Goal: Transaction & Acquisition: Obtain resource

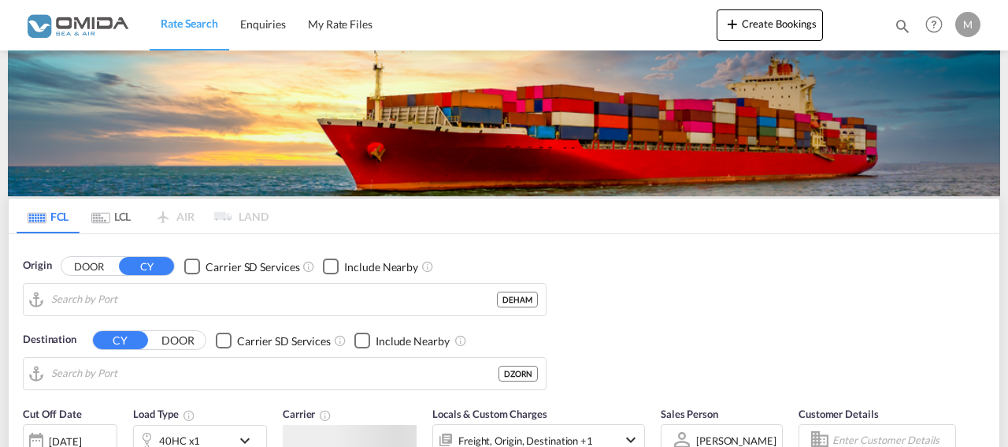
type input "[GEOGRAPHIC_DATA], [GEOGRAPHIC_DATA]"
type input "Oran, DZORN"
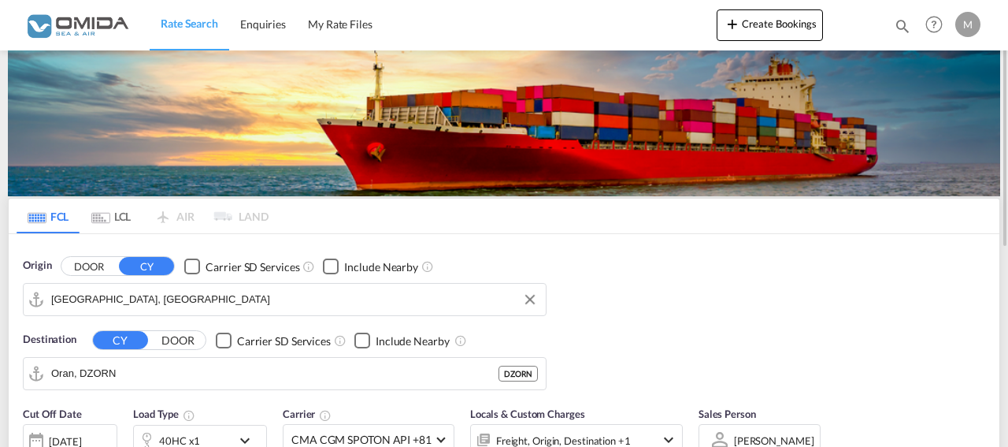
click at [150, 302] on input "[GEOGRAPHIC_DATA], [GEOGRAPHIC_DATA]" at bounding box center [294, 299] width 487 height 24
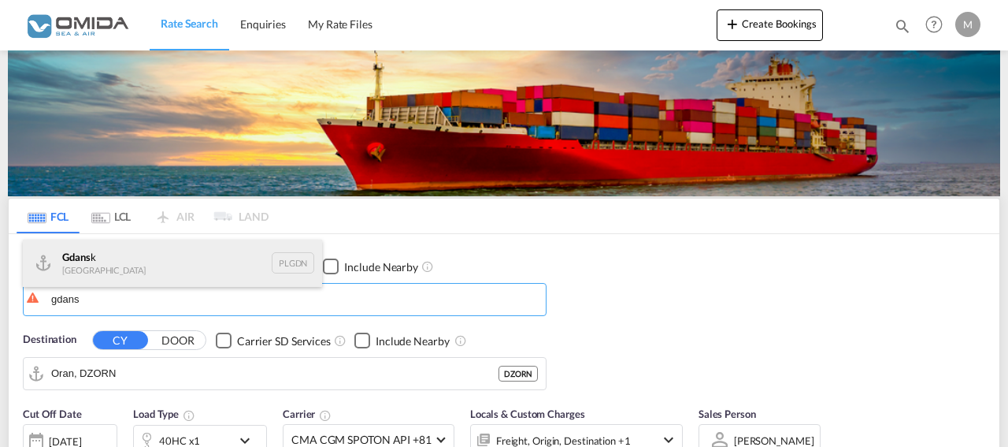
click at [100, 264] on div "Gdans k [GEOGRAPHIC_DATA] PLGDN" at bounding box center [172, 262] width 299 height 47
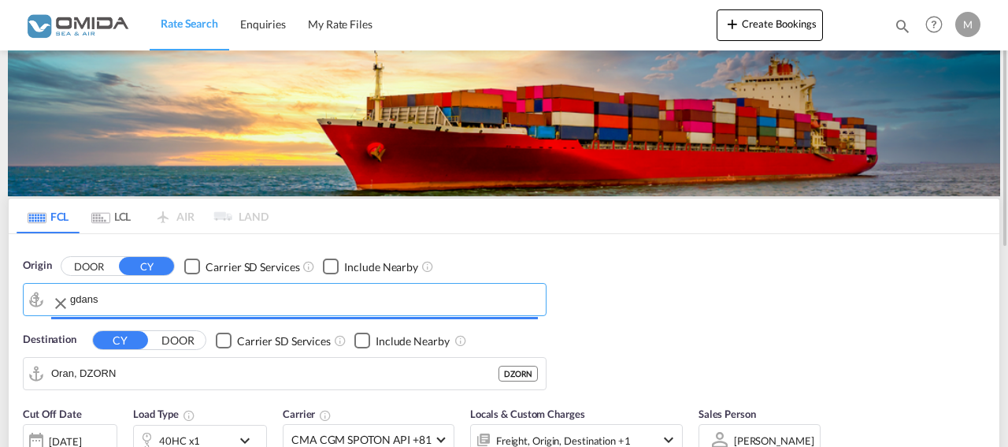
type input "Gdansk, PLGDN"
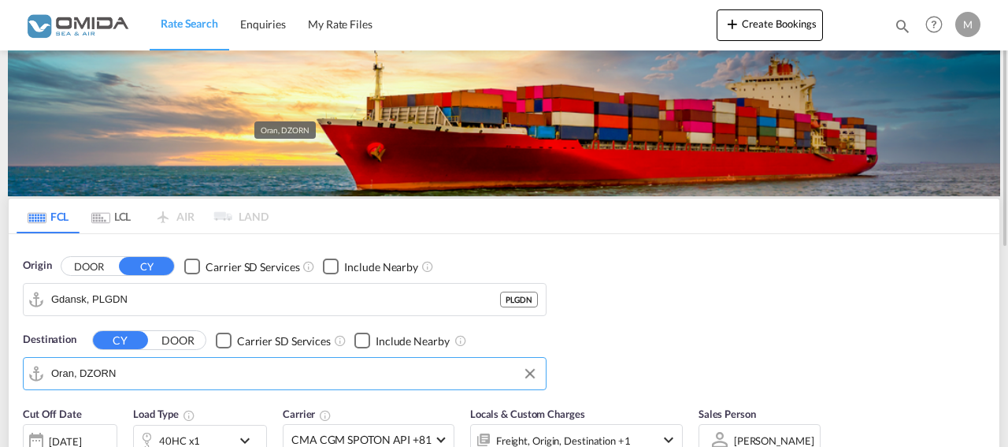
click at [130, 372] on input "Oran, DZORN" at bounding box center [294, 373] width 487 height 24
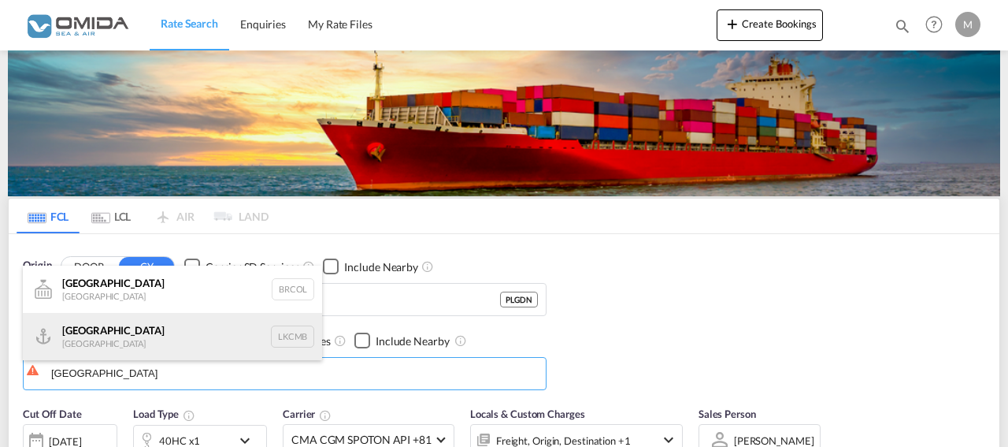
click at [184, 347] on div "Colombo [GEOGRAPHIC_DATA] LKCMB" at bounding box center [172, 336] width 299 height 47
type input "Colombo, LKCMB"
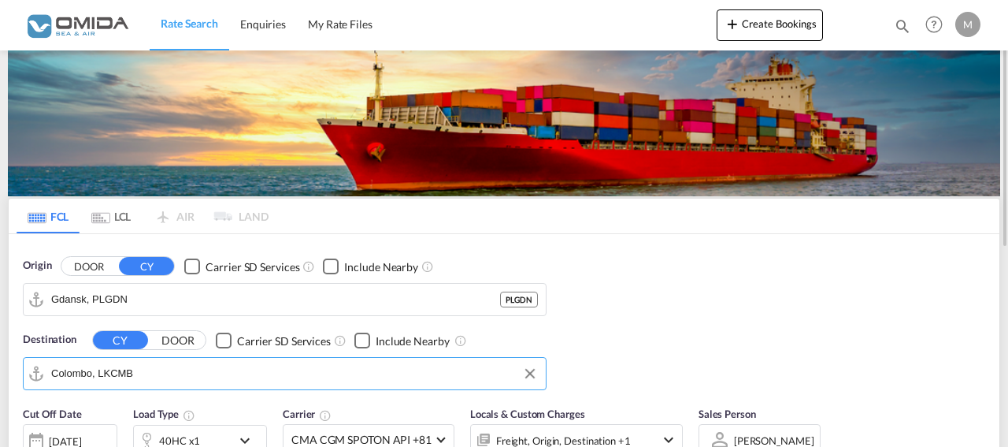
scroll to position [161, 0]
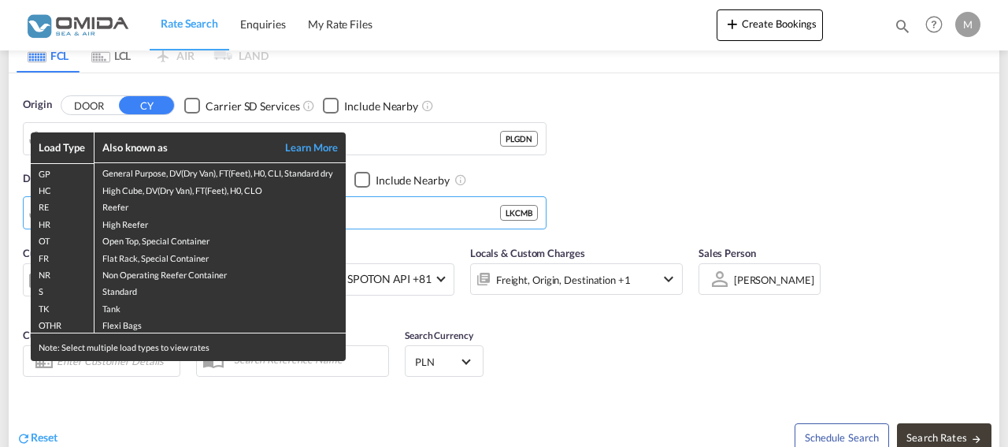
click at [686, 364] on div "Load Type Also known as Learn More GP General Purpose, DV(Dry Van), FT(Feet), H…" at bounding box center [504, 223] width 1008 height 447
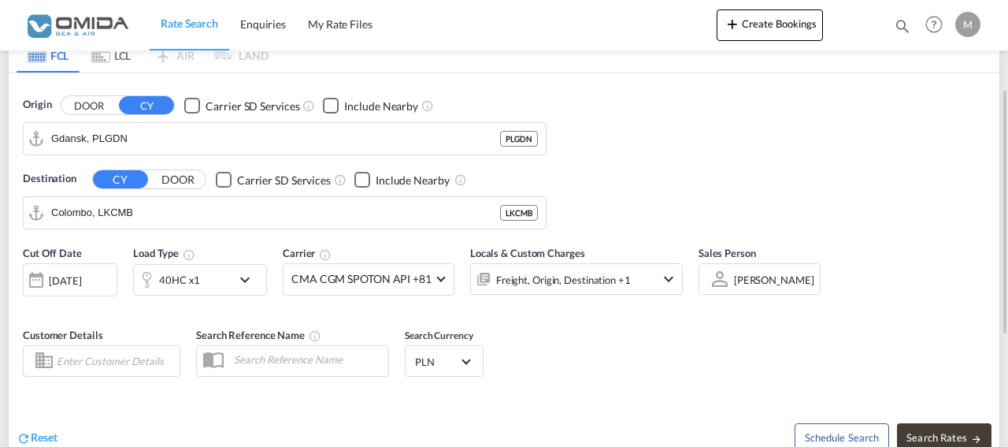
click at [243, 273] on md-icon "icon-chevron-down" at bounding box center [248, 279] width 27 height 19
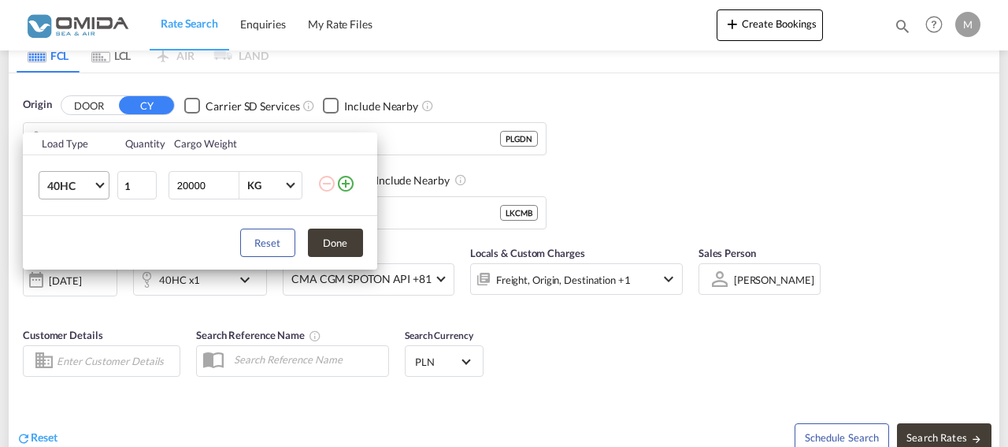
click at [103, 187] on md-select-value "40HC" at bounding box center [77, 185] width 63 height 27
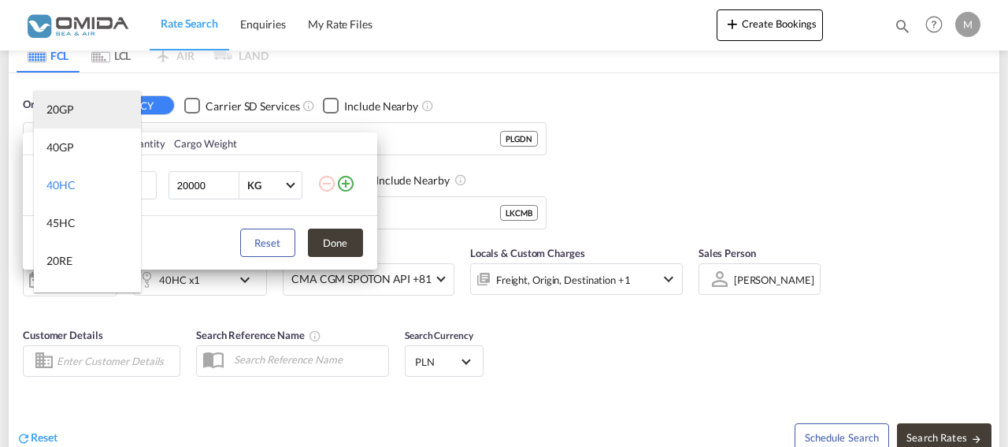
click at [69, 117] on div "20GP" at bounding box center [60, 110] width 28 height 16
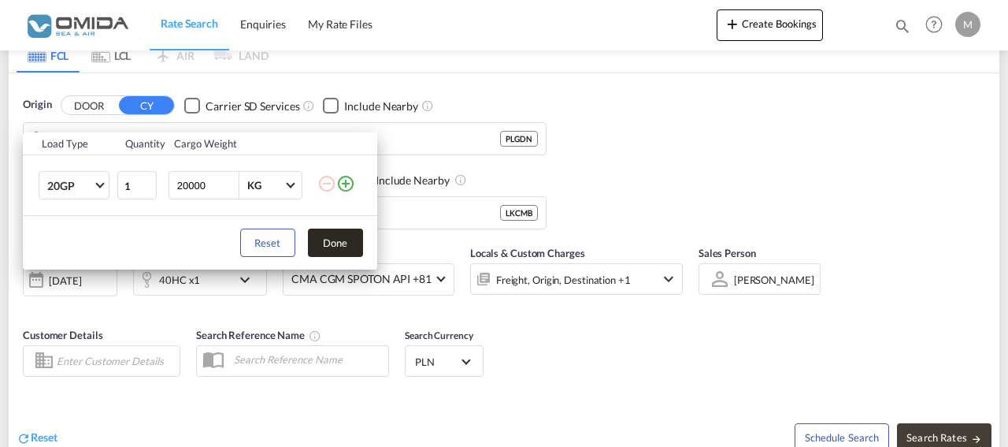
click at [342, 240] on button "Done" at bounding box center [335, 242] width 55 height 28
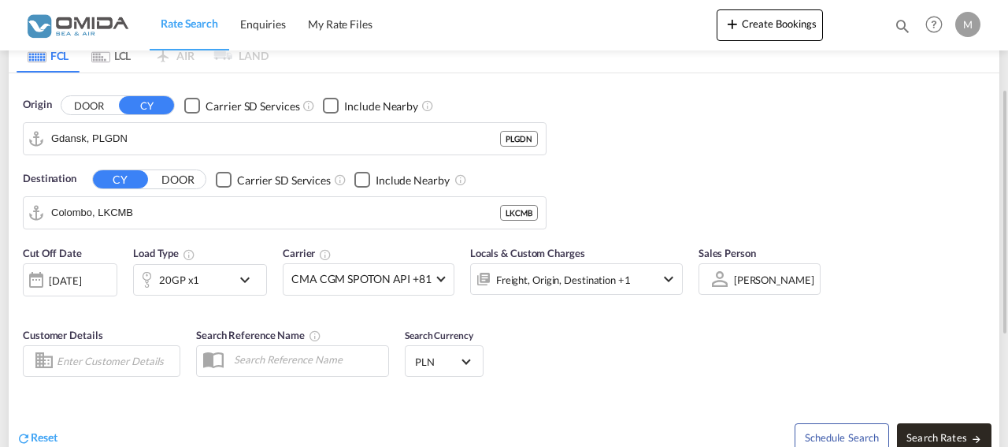
click at [971, 431] on span "Search Rates" at bounding box center [944, 437] width 76 height 13
type input "PLGDN to LKCMB / [DATE]"
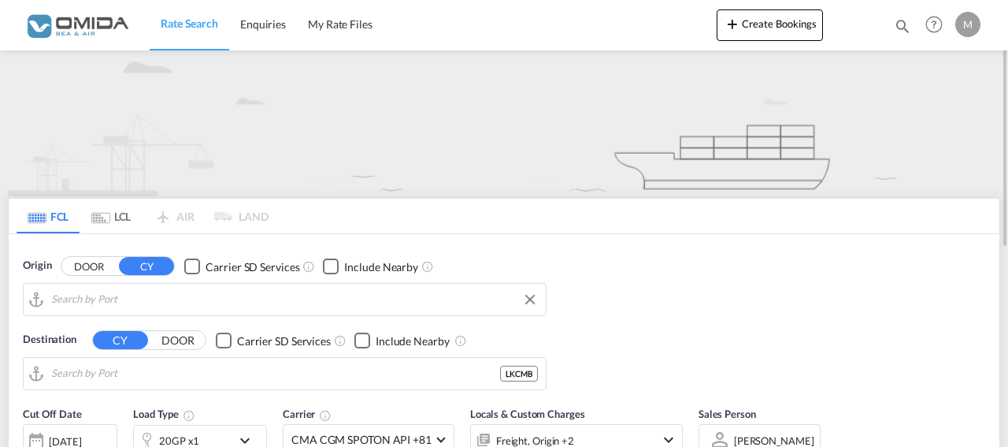
type input "Gdansk, PLGDN"
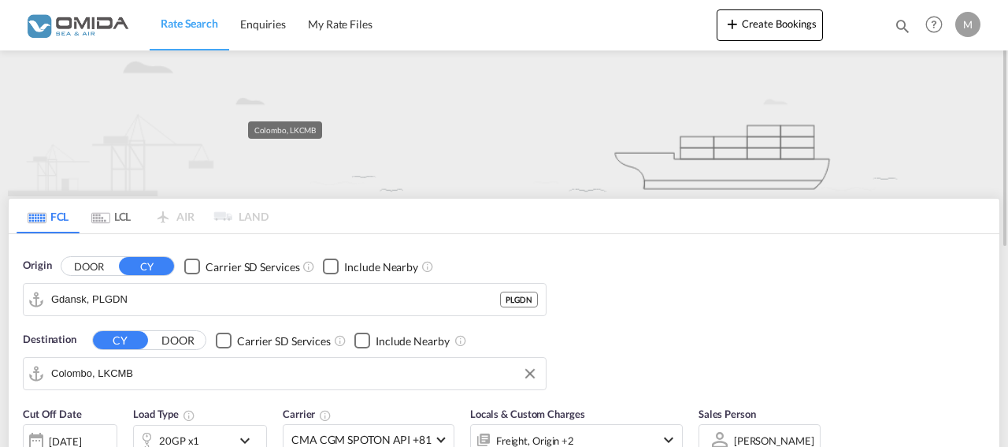
click at [154, 367] on input "Colombo, LKCMB" at bounding box center [294, 373] width 487 height 24
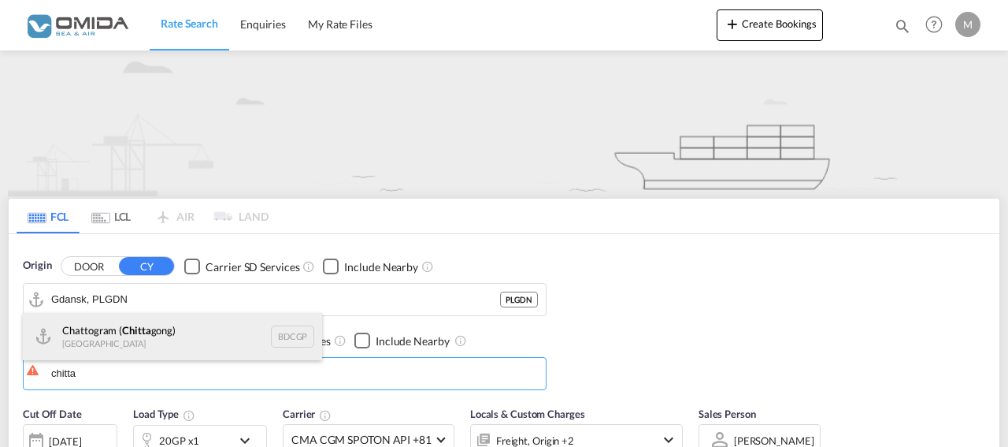
click at [197, 328] on div "Chattogram ( Chitta gong) Bangladesh BDCGP" at bounding box center [172, 336] width 299 height 47
type input "Chattogram (Chittagong), BDCGP"
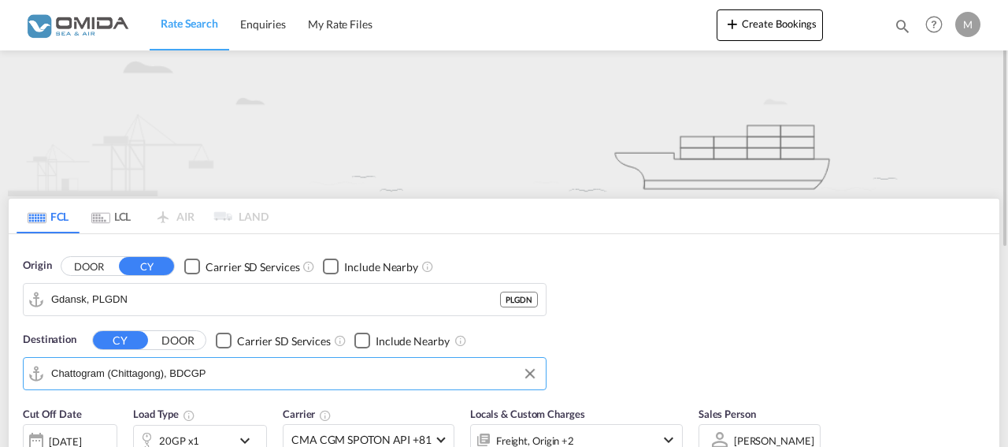
scroll to position [161, 0]
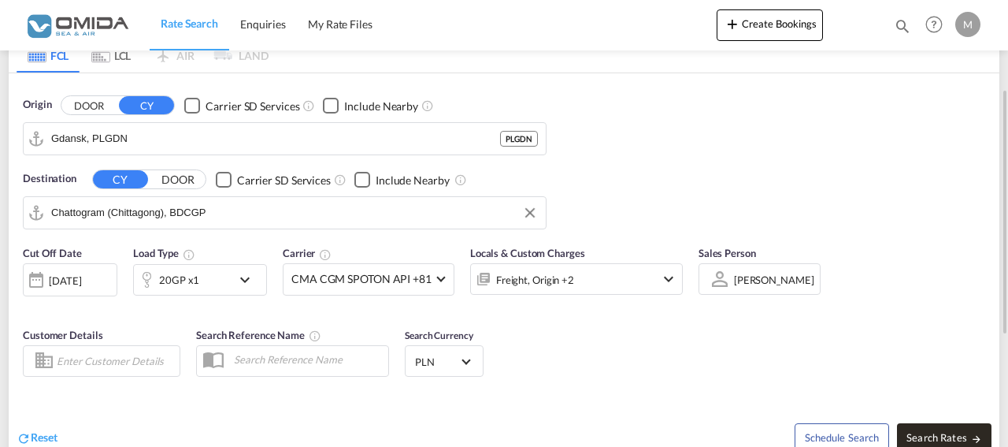
click at [914, 436] on span "Search Rates" at bounding box center [944, 437] width 76 height 13
type input "PLGDN to BDCGP / 1 Sep 2025"
